Goal: Information Seeking & Learning: Find contact information

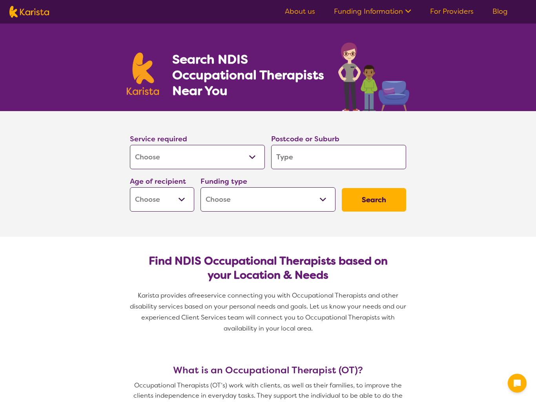
select select "[MEDICAL_DATA]"
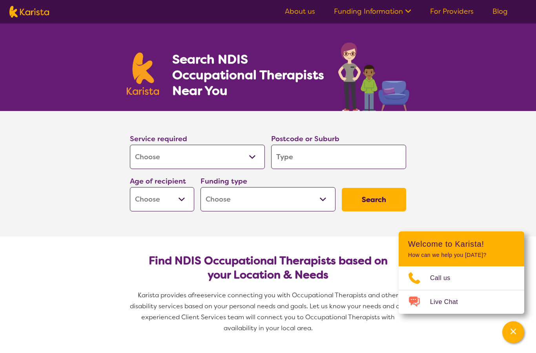
click at [309, 155] on input "search" at bounding box center [338, 157] width 135 height 24
type input "2"
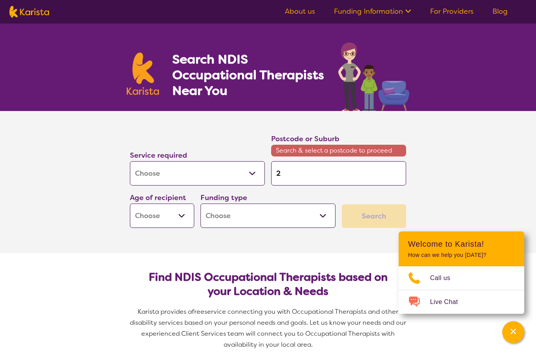
type input "29"
type input "291"
type input "2914"
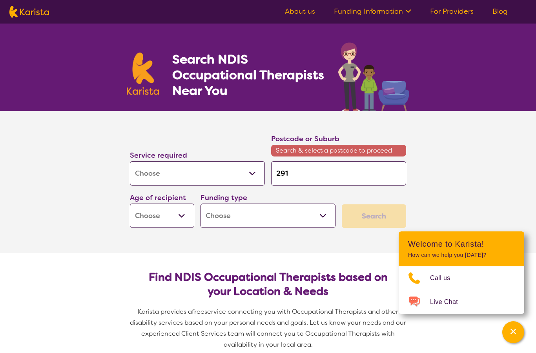
type input "2914"
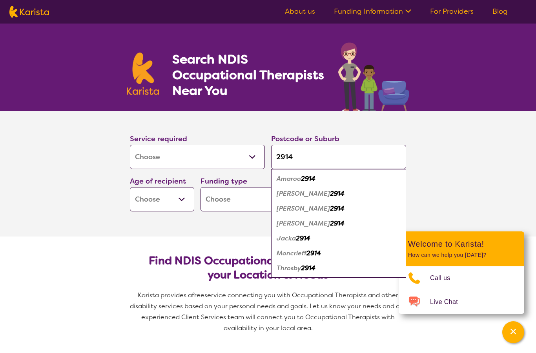
type input "2914"
click at [330, 211] on em "2914" at bounding box center [337, 208] width 15 height 8
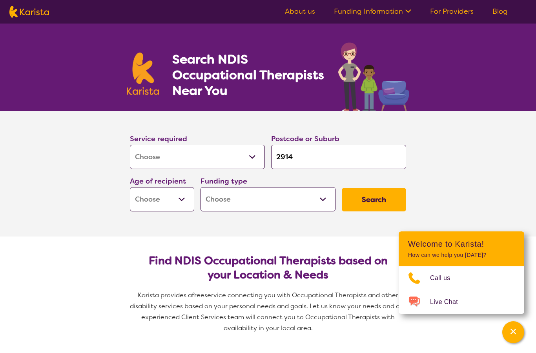
select select "NDIS"
select select "AD"
click at [364, 207] on button "Search" at bounding box center [374, 200] width 64 height 24
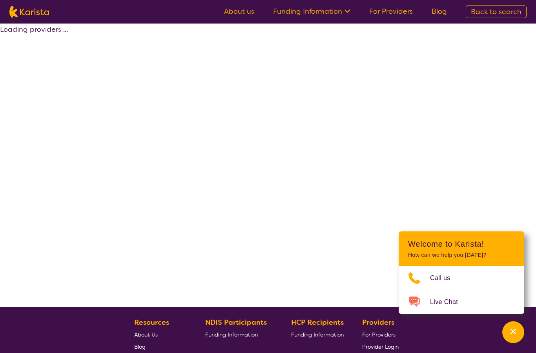
select select "by_score"
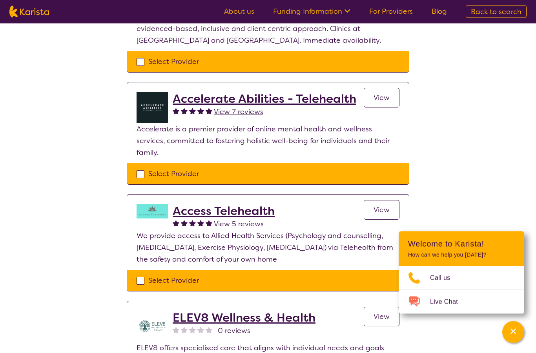
scroll to position [146, 0]
